Goal: Book appointment/travel/reservation

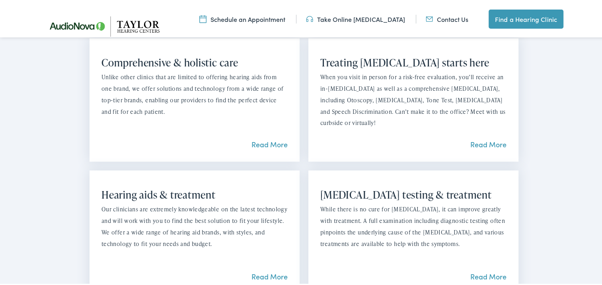
scroll to position [646, 0]
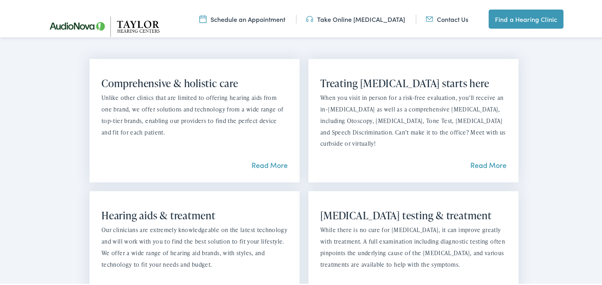
click at [253, 19] on link "Schedule an Appointment" at bounding box center [242, 17] width 86 height 9
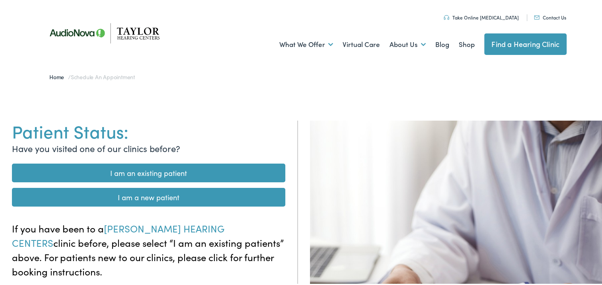
click at [131, 196] on link "I am a new patient" at bounding box center [148, 195] width 273 height 19
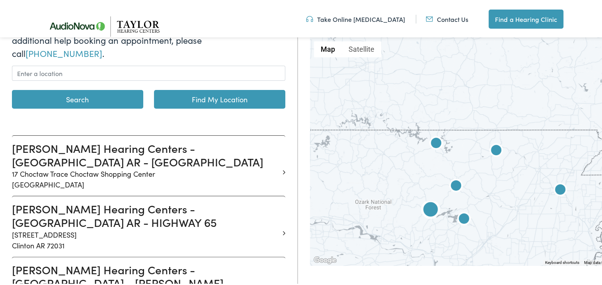
scroll to position [159, 0]
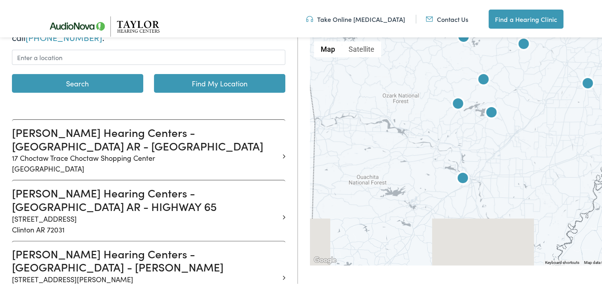
drag, startPoint x: 439, startPoint y: 181, endPoint x: 466, endPoint y: 74, distance: 111.2
click at [466, 74] on div at bounding box center [496, 150] width 372 height 228
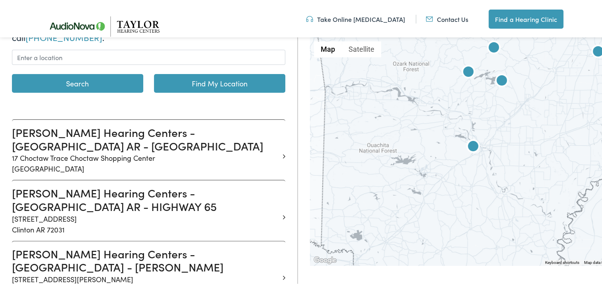
drag, startPoint x: 444, startPoint y: 152, endPoint x: 454, endPoint y: 121, distance: 33.0
click at [454, 121] on div at bounding box center [496, 150] width 372 height 228
click at [468, 147] on img at bounding box center [472, 146] width 19 height 19
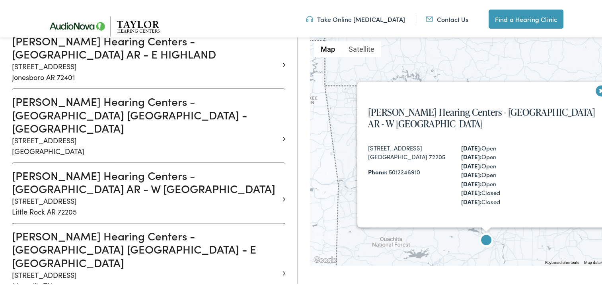
scroll to position [567, 0]
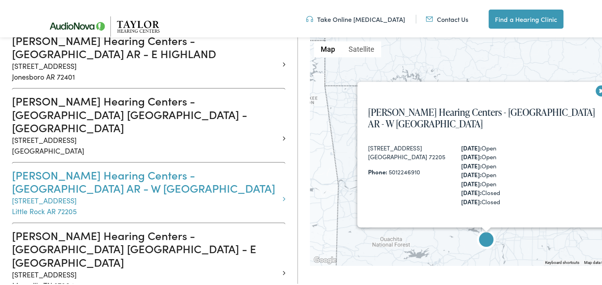
click at [83, 167] on h3 "Taylor Hearing Centers - LITTLE ROCK AR - W MARKHAM" at bounding box center [145, 180] width 267 height 27
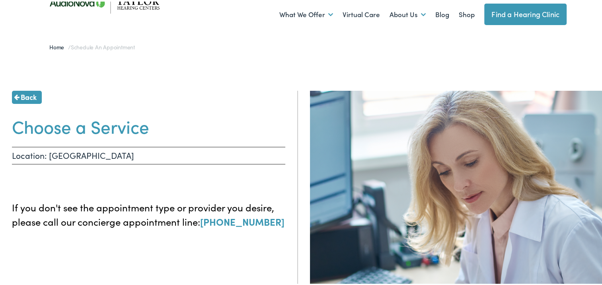
scroll to position [32, 0]
